Goal: Information Seeking & Learning: Learn about a topic

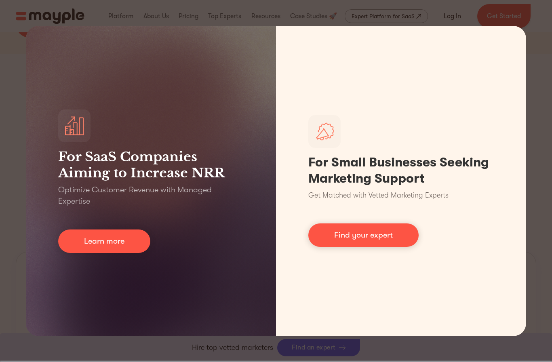
scroll to position [202, 0]
click at [548, 74] on div "For SaaS Companies Aiming to Increase NRR Optimize Customer Revenue with Manage…" at bounding box center [276, 181] width 552 height 362
click at [547, 74] on div "For SaaS Companies Aiming to Increase NRR Optimize Customer Revenue with Manage…" at bounding box center [276, 181] width 552 height 362
click at [542, 57] on div "For SaaS Companies Aiming to Increase NRR Optimize Customer Revenue with Manage…" at bounding box center [276, 181] width 552 height 362
click at [534, 51] on div "For SaaS Companies Aiming to Increase NRR Optimize Customer Revenue with Manage…" at bounding box center [276, 181] width 552 height 362
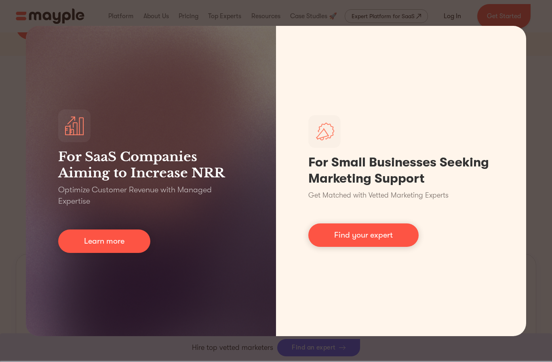
click at [543, 84] on div "For SaaS Companies Aiming to Increase NRR Optimize Customer Revenue with Manage…" at bounding box center [276, 181] width 552 height 362
click at [135, 253] on link "Learn more" at bounding box center [104, 241] width 92 height 23
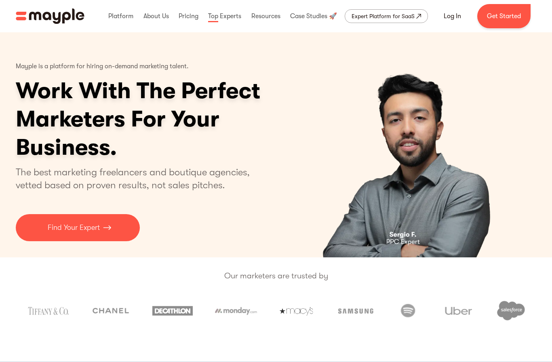
click at [230, 19] on link at bounding box center [224, 16] width 37 height 26
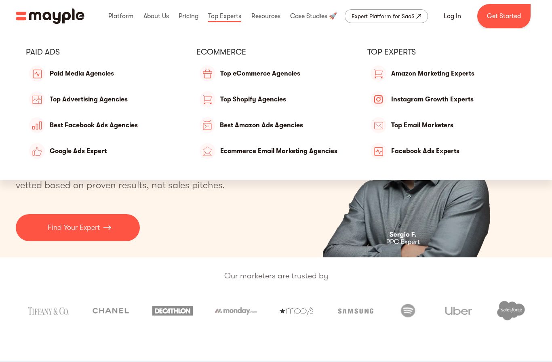
click at [463, 127] on link "Top Email Marketers" at bounding box center [447, 125] width 159 height 19
